Goal: Task Accomplishment & Management: Manage account settings

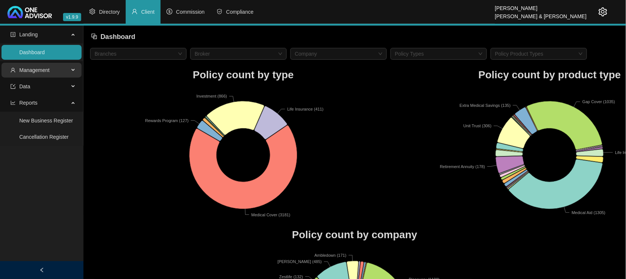
click at [48, 71] on span "Management" at bounding box center [34, 70] width 30 height 6
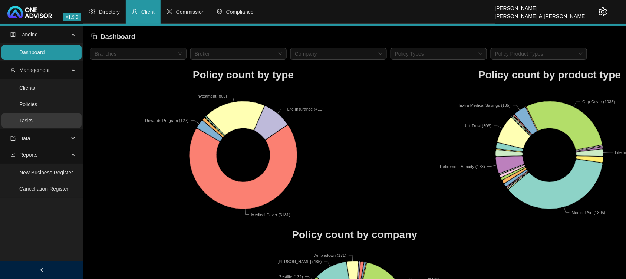
click at [33, 122] on link "Tasks" at bounding box center [25, 120] width 13 height 6
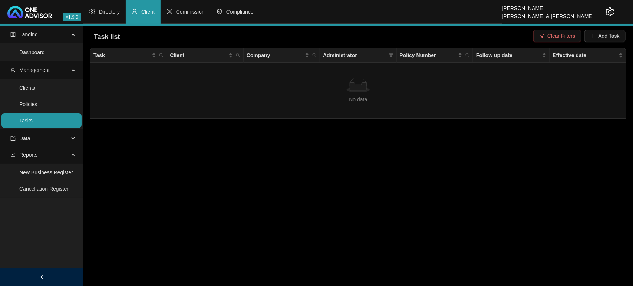
click at [560, 38] on span "Clear Filters" at bounding box center [561, 36] width 28 height 8
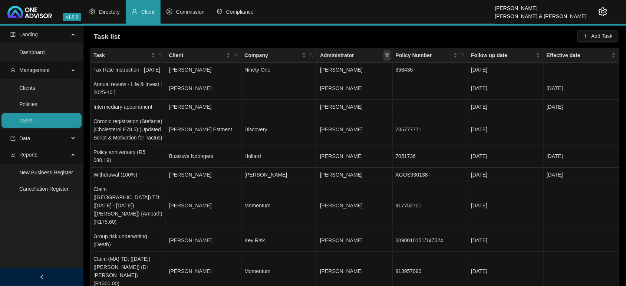
click at [389, 56] on icon "filter" at bounding box center [387, 55] width 4 height 4
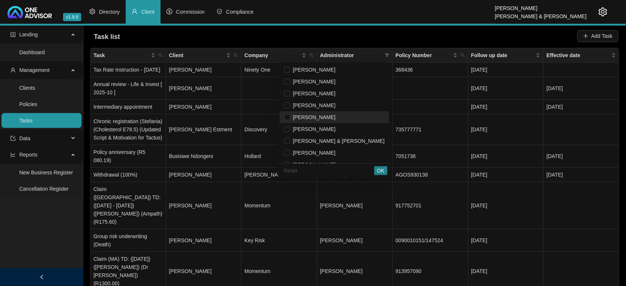
click at [341, 122] on li "[PERSON_NAME]" at bounding box center [333, 117] width 109 height 12
checkbox input "true"
click at [375, 173] on button "OK" at bounding box center [380, 170] width 13 height 9
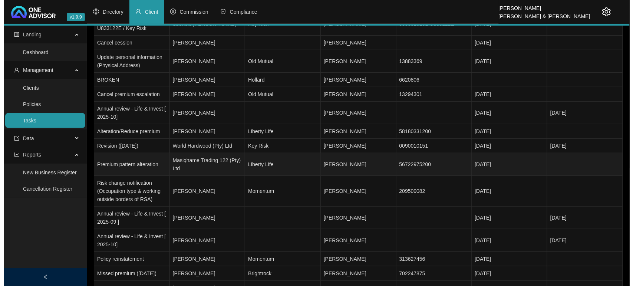
scroll to position [139, 0]
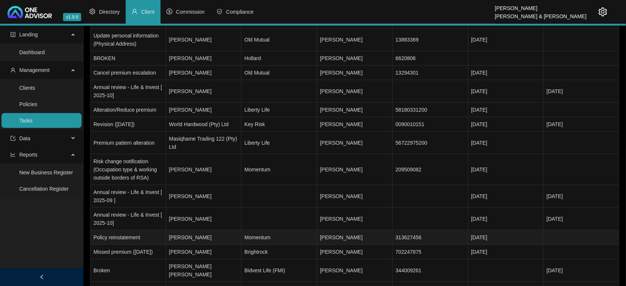
click at [209, 230] on td "[PERSON_NAME]" at bounding box center [204, 237] width 76 height 14
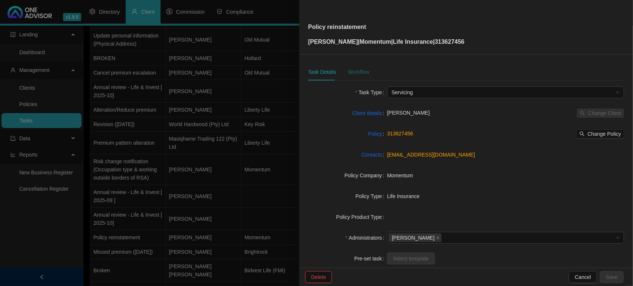
click at [359, 72] on div "Workflow" at bounding box center [358, 72] width 21 height 8
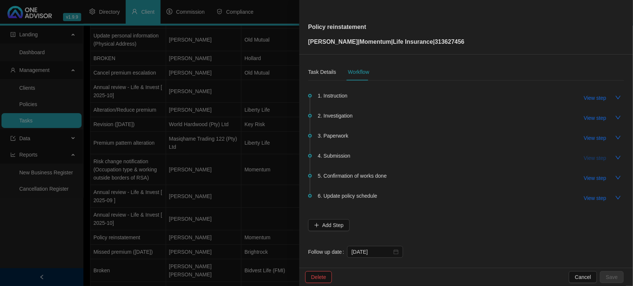
click at [585, 158] on span "View step" at bounding box center [595, 158] width 22 height 8
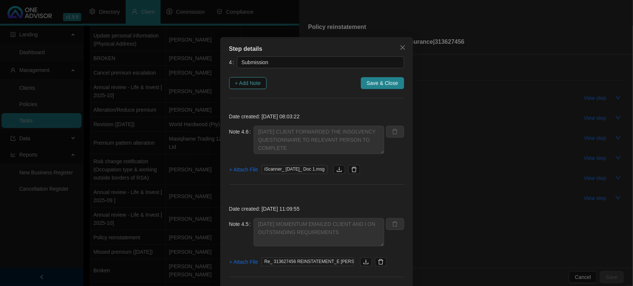
click at [250, 84] on span "+ Add Note" at bounding box center [248, 83] width 26 height 8
type textarea "[DATE] CLIENT FORWARDED THE INSOLVENCY QUESTIONNAIRE TO RELEVANT PERSON TO COMP…"
type textarea "[DATE] MOMENTUM EMAILED CLIENT AND I ON OUTSTANDING REQUIREMENTS"
type textarea "[DATE] - EMAILED THE CLIENT THE INSOLVENCY QUESITONNAIRE FOR COMPLETION"
type textarea "[DATE] - RECEIVED NOTIFICATION THAT THEY REQUIRE AN INSOLVENCY QUESTIONNAIRE TO…"
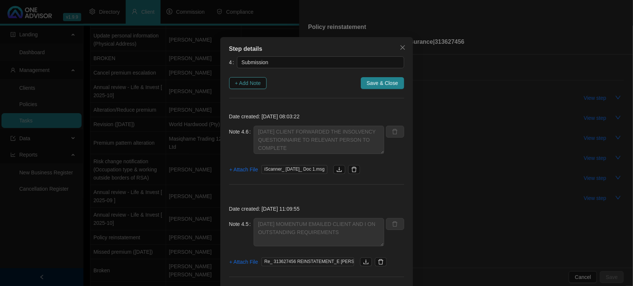
type textarea "[DATE] [PERSON_NAME] CONFIRMED RECIEPT AND THEY HAVE SENT TO UW DEPARTMENT AND …"
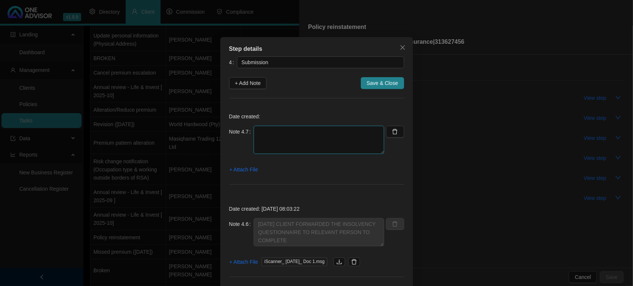
click at [282, 142] on textarea at bounding box center [319, 140] width 130 height 28
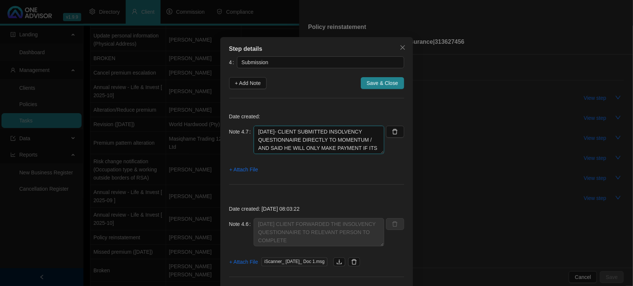
scroll to position [6, 0]
type textarea "[DATE]- CLIENT SUBMITTED INSOLVENCY QUESTIONNAIRE DIRECTLY TO MOMENTUM / AND SA…"
click at [233, 168] on span "+ Attach File" at bounding box center [243, 169] width 29 height 8
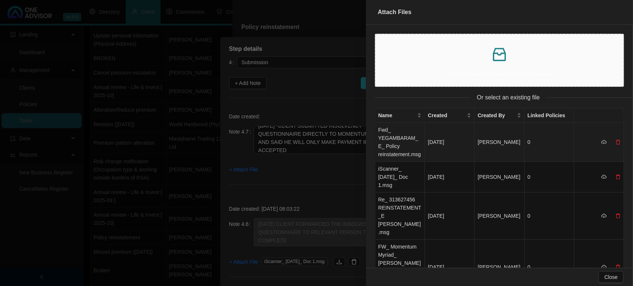
click at [385, 143] on td "Fwd_ YEGAMBARAM_ E_ Policy reinstatement.msg" at bounding box center [400, 142] width 50 height 39
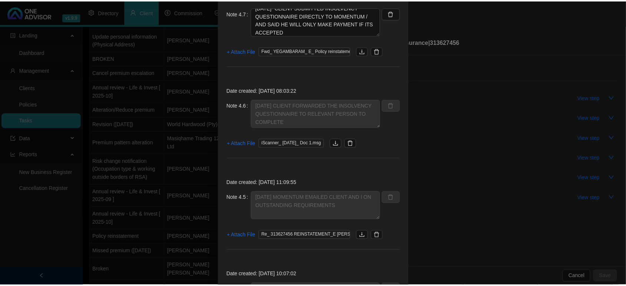
scroll to position [0, 0]
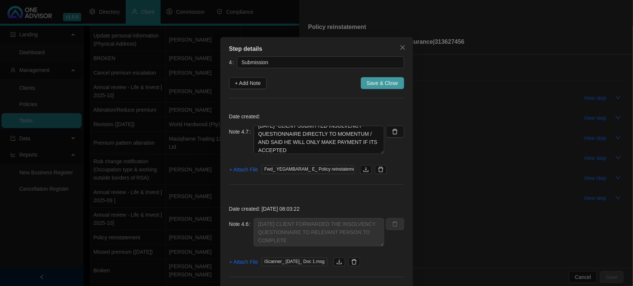
click at [379, 84] on span "Save & Close" at bounding box center [383, 83] width 32 height 8
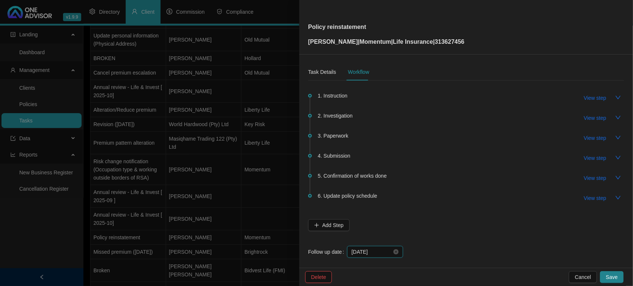
click at [367, 251] on input "[DATE]" at bounding box center [371, 252] width 40 height 8
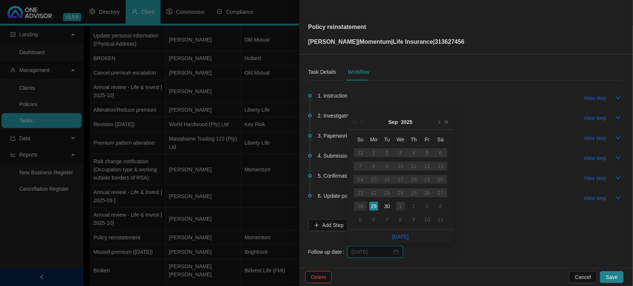
type input "[DATE]"
click at [402, 203] on div "1" at bounding box center [400, 206] width 9 height 9
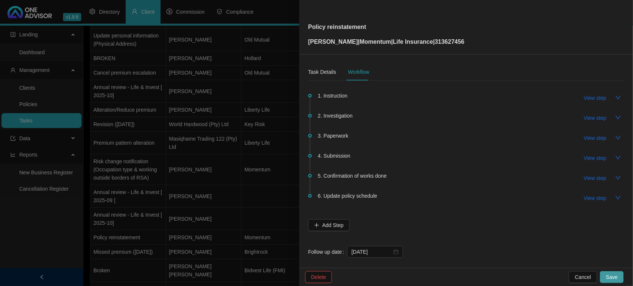
click at [614, 276] on span "Save" at bounding box center [612, 277] width 12 height 8
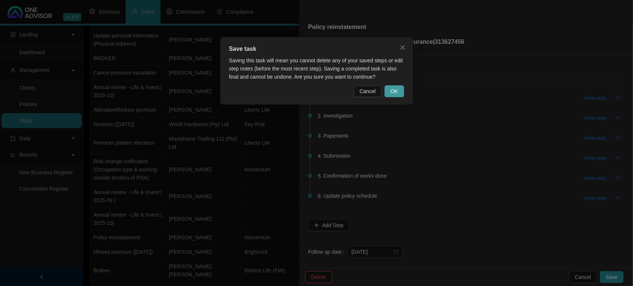
click at [389, 87] on button "OK" at bounding box center [393, 91] width 19 height 12
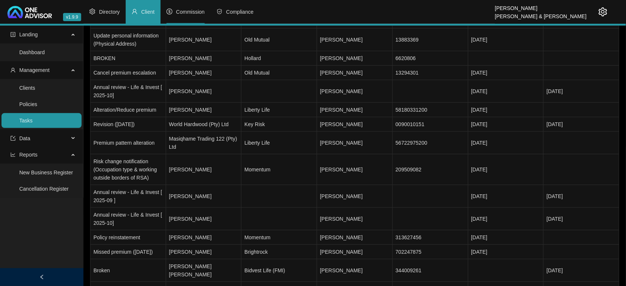
click at [192, 8] on li "Commission" at bounding box center [185, 12] width 50 height 24
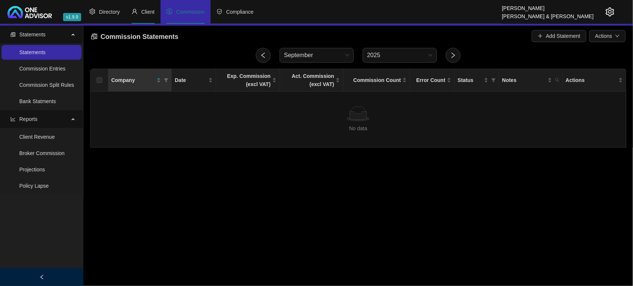
click at [146, 12] on span "Client" at bounding box center [147, 12] width 13 height 6
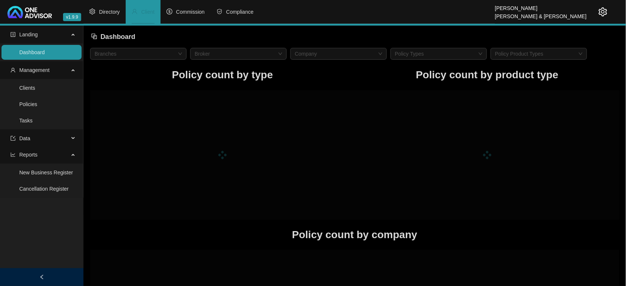
click at [19, 86] on link "Clients" at bounding box center [27, 88] width 16 height 6
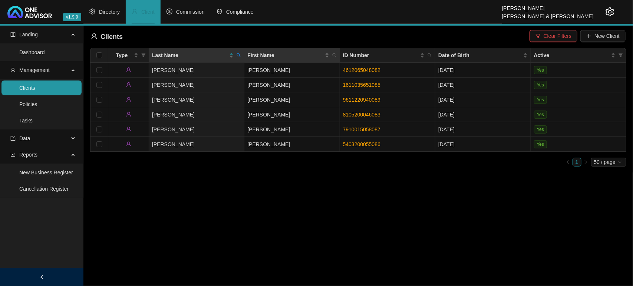
click at [244, 57] on th "First Name" at bounding box center [291, 55] width 95 height 14
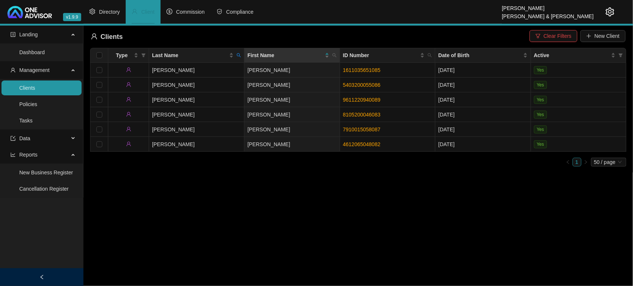
click at [238, 56] on icon "search" at bounding box center [239, 55] width 4 height 4
type input "clowes"
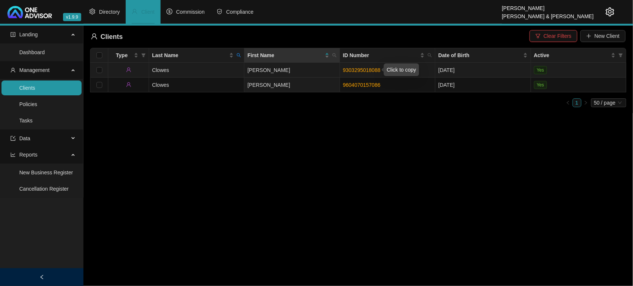
click at [371, 72] on link "9303295018088" at bounding box center [361, 70] width 37 height 6
